Goal: Check status: Check status

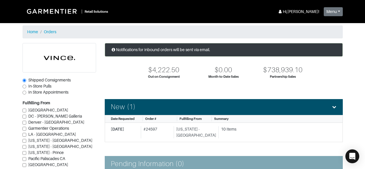
scroll to position [194, 0]
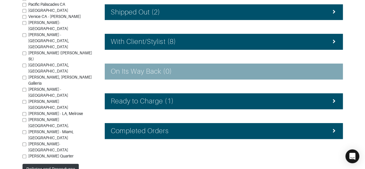
scroll to position [159, 0]
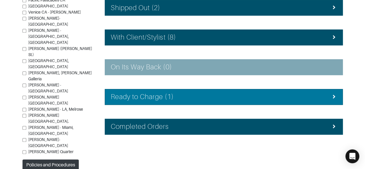
click at [310, 96] on div "Ready to Charge (1)" at bounding box center [224, 97] width 226 height 8
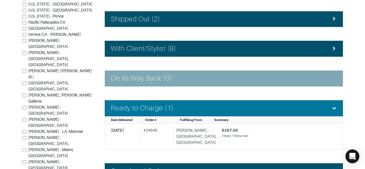
scroll to position [144, 0]
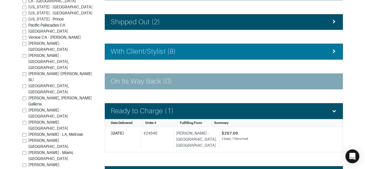
click at [319, 52] on div "With Client/Stylist (8)" at bounding box center [224, 51] width 226 height 8
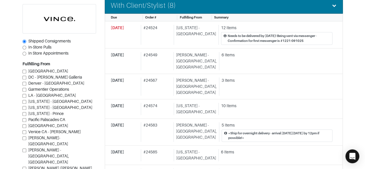
scroll to position [192, 0]
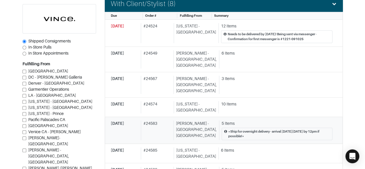
click at [300, 128] on div "*Ship for overnight delivery - arrival [DATE][DATE] by 12pm if possible!*" at bounding box center [277, 134] width 111 height 13
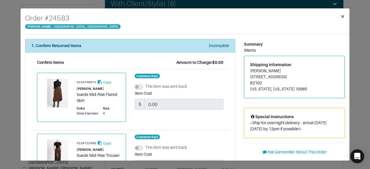
click at [341, 18] on span "×" at bounding box center [342, 16] width 4 height 8
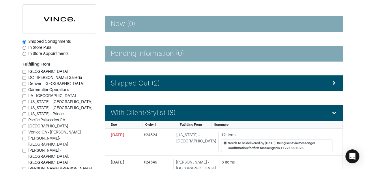
scroll to position [80, 0]
